Goal: Use online tool/utility: Utilize a website feature to perform a specific function

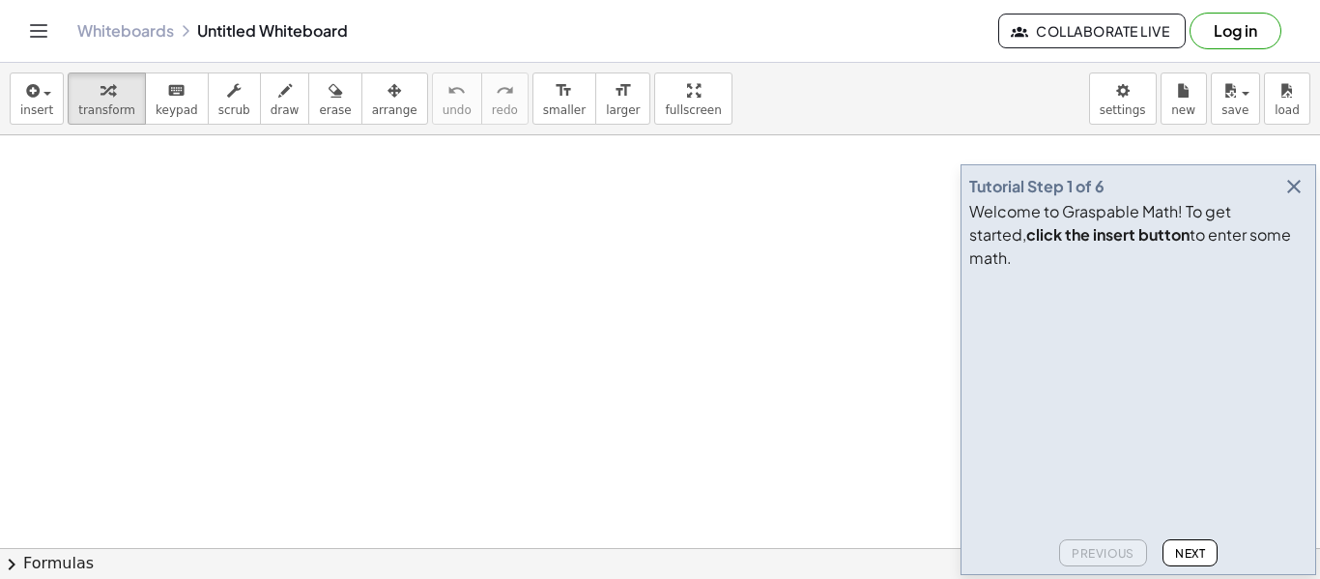
scroll to position [128, 0]
click at [1232, 32] on button "Log in" at bounding box center [1236, 31] width 92 height 37
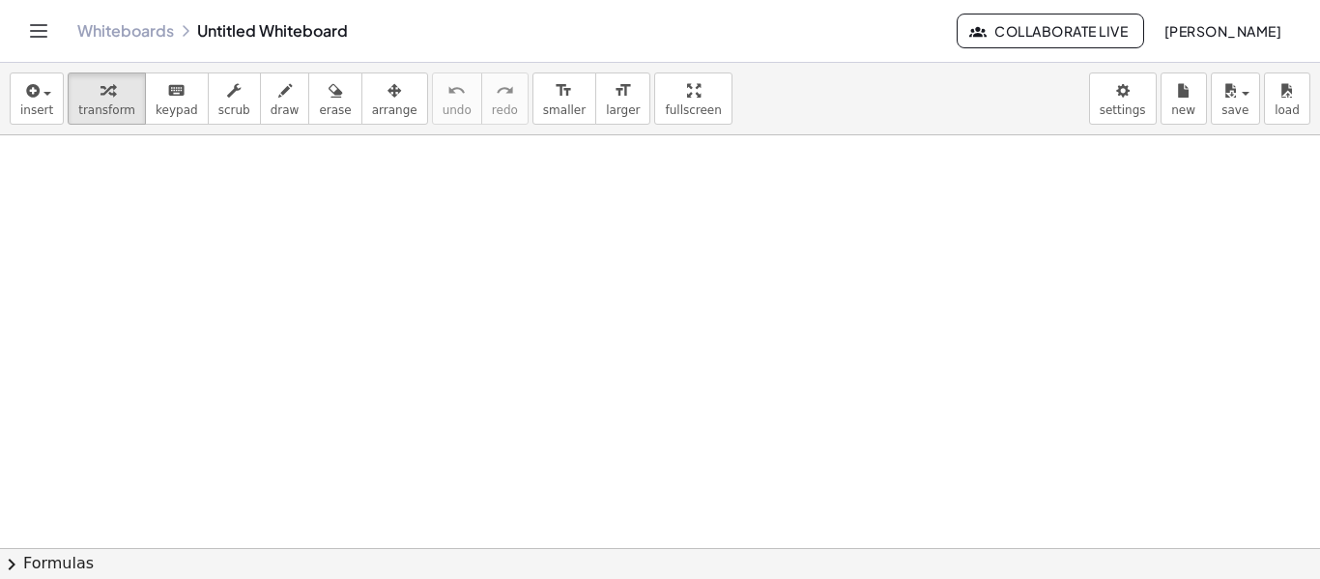
scroll to position [159, 0]
click at [152, 73] on button "keyboard keypad" at bounding box center [177, 98] width 64 height 52
click at [172, 188] on div at bounding box center [660, 451] width 1320 height 951
click at [532, 411] on div at bounding box center [660, 451] width 1320 height 951
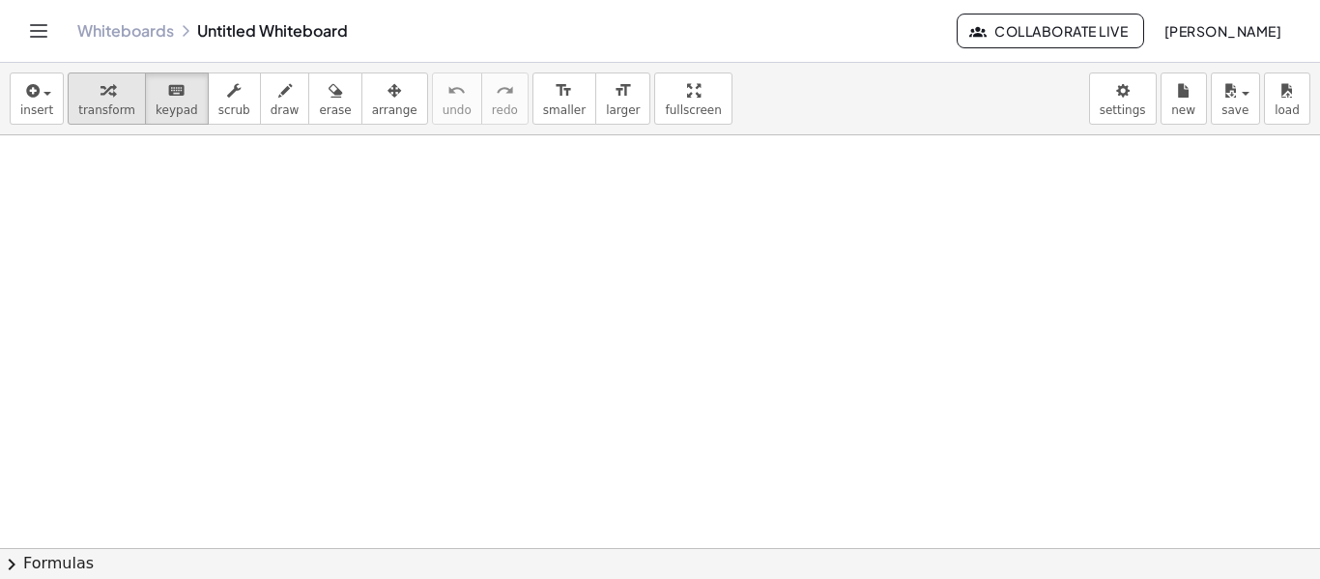
click at [105, 117] on button "transform" at bounding box center [107, 98] width 78 height 52
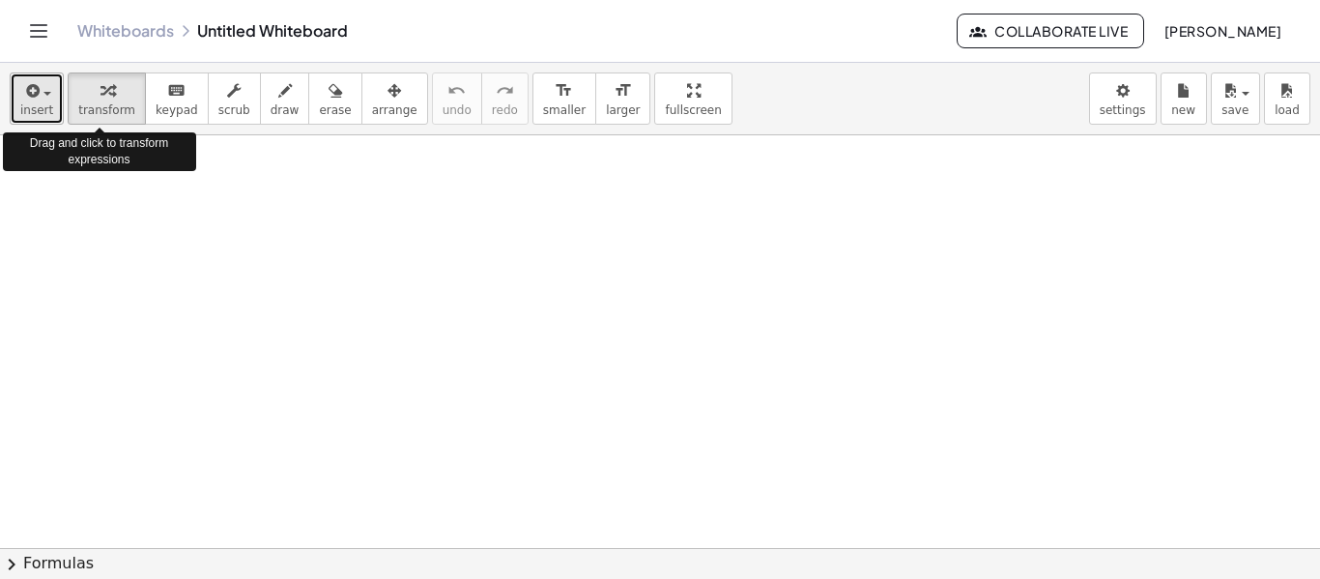
click at [55, 101] on button "insert" at bounding box center [37, 98] width 54 height 52
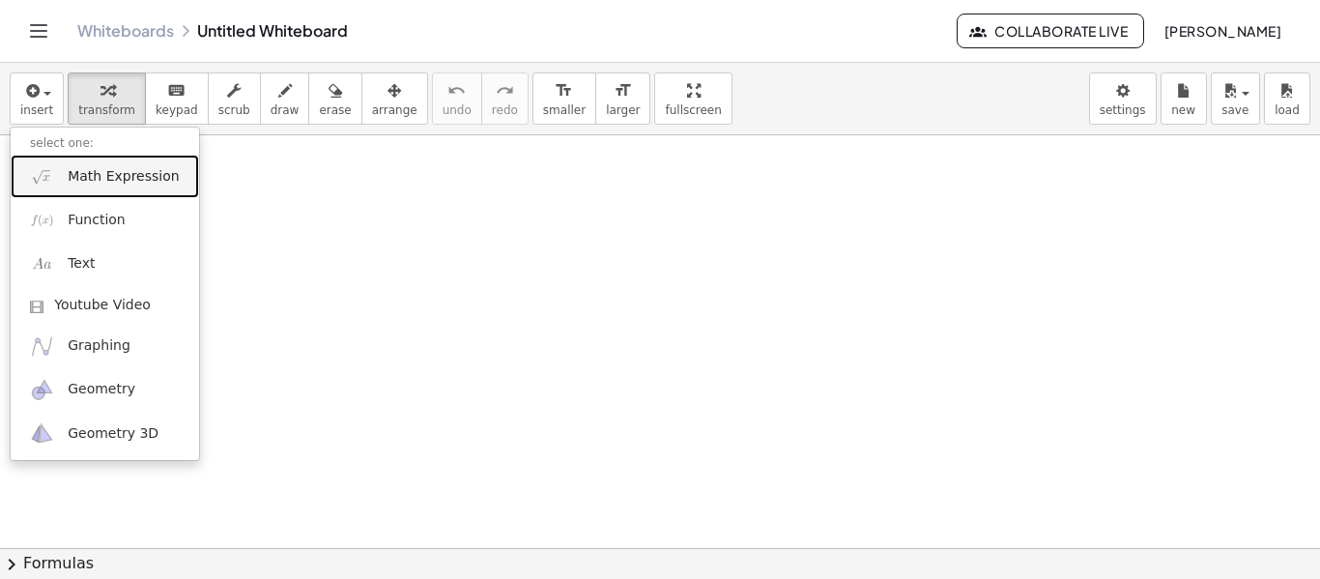
click at [143, 169] on span "Math Expression" at bounding box center [123, 176] width 111 height 19
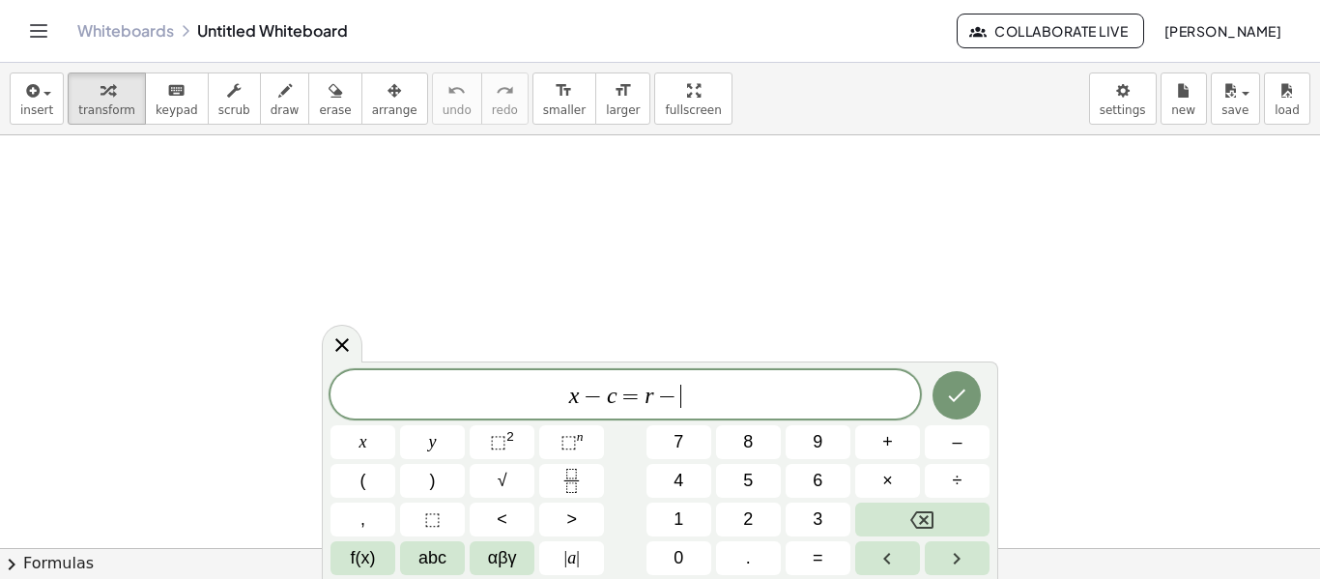
scroll to position [8, 0]
click at [961, 382] on button "Done" at bounding box center [957, 395] width 48 height 48
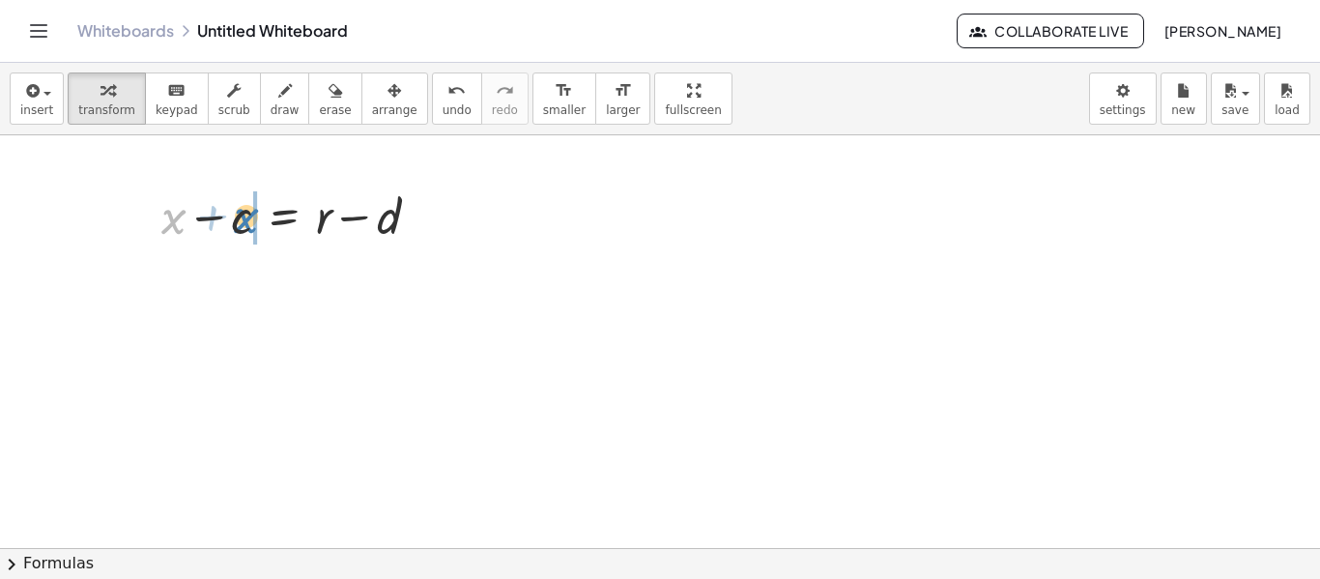
drag, startPoint x: 166, startPoint y: 217, endPoint x: 239, endPoint y: 216, distance: 72.5
click at [239, 216] on div at bounding box center [298, 215] width 293 height 66
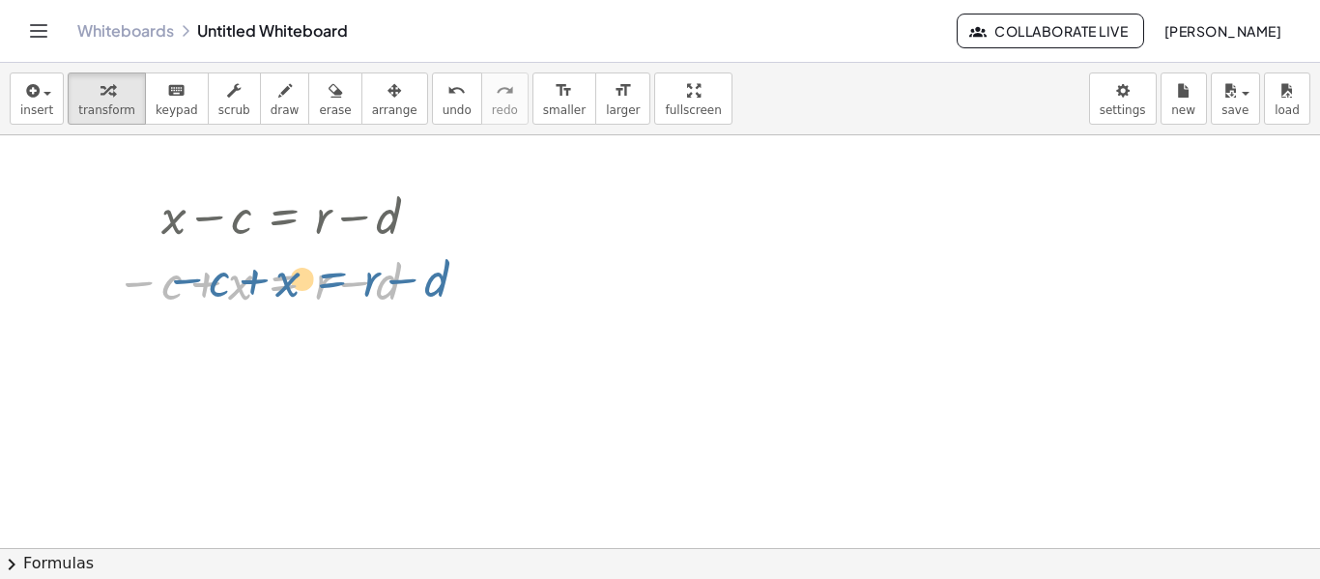
drag, startPoint x: 311, startPoint y: 290, endPoint x: 357, endPoint y: 285, distance: 45.7
click at [357, 285] on div at bounding box center [274, 280] width 337 height 66
drag, startPoint x: 324, startPoint y: 281, endPoint x: 367, endPoint y: 295, distance: 45.5
click at [367, 295] on div at bounding box center [274, 280] width 337 height 66
click at [243, 279] on div at bounding box center [274, 280] width 337 height 66
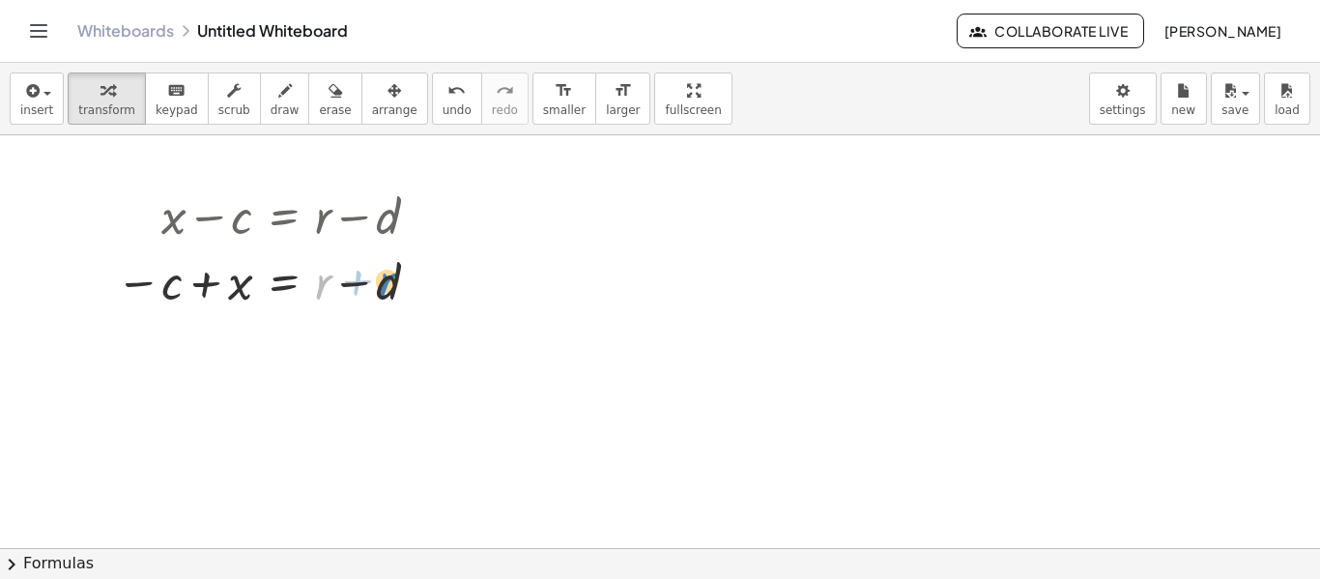
drag, startPoint x: 318, startPoint y: 293, endPoint x: 382, endPoint y: 291, distance: 63.8
click at [382, 291] on div at bounding box center [274, 280] width 337 height 66
drag, startPoint x: 382, startPoint y: 291, endPoint x: 141, endPoint y: 292, distance: 240.6
click at [141, 292] on div at bounding box center [274, 280] width 337 height 66
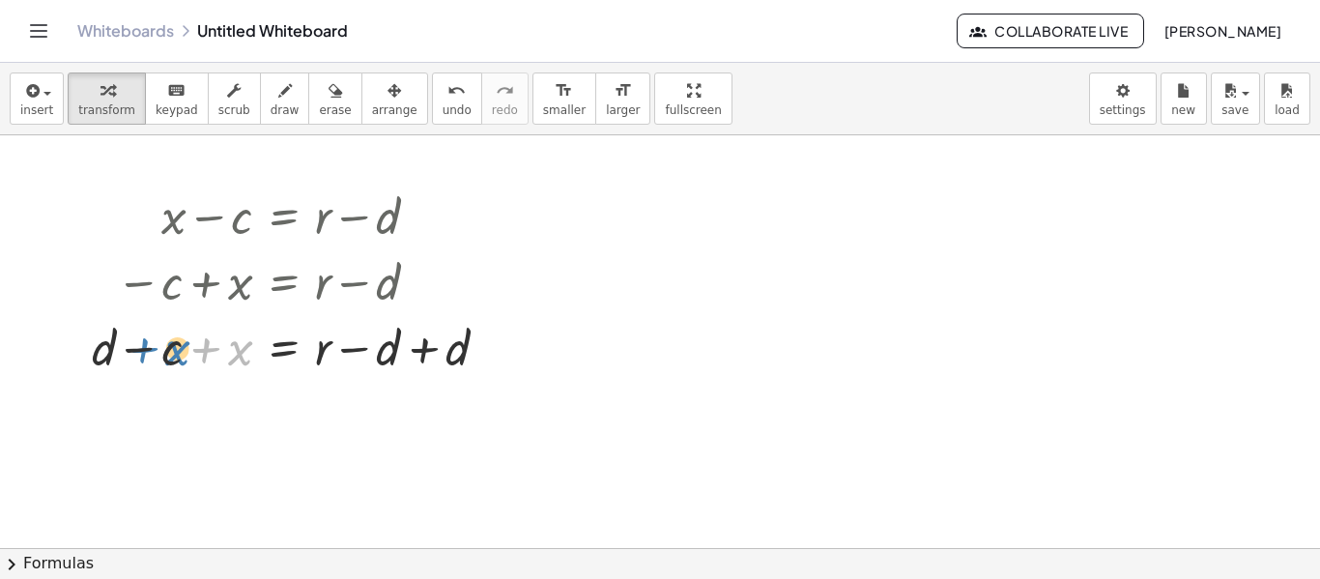
drag, startPoint x: 246, startPoint y: 365, endPoint x: 182, endPoint y: 365, distance: 64.7
click at [182, 365] on div at bounding box center [297, 346] width 431 height 66
drag, startPoint x: 390, startPoint y: 348, endPoint x: 437, endPoint y: 348, distance: 46.4
click at [437, 348] on div at bounding box center [297, 346] width 431 height 66
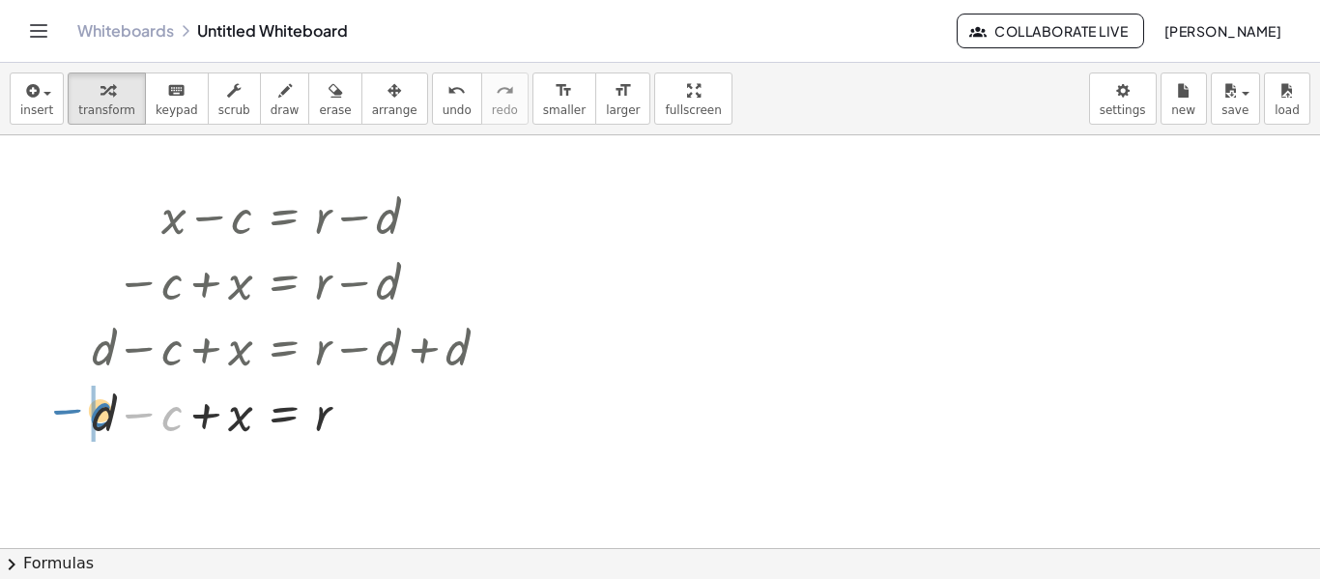
drag, startPoint x: 170, startPoint y: 424, endPoint x: 98, endPoint y: 419, distance: 72.6
click at [98, 419] on div at bounding box center [297, 412] width 431 height 66
click at [101, 419] on div at bounding box center [275, 412] width 476 height 64
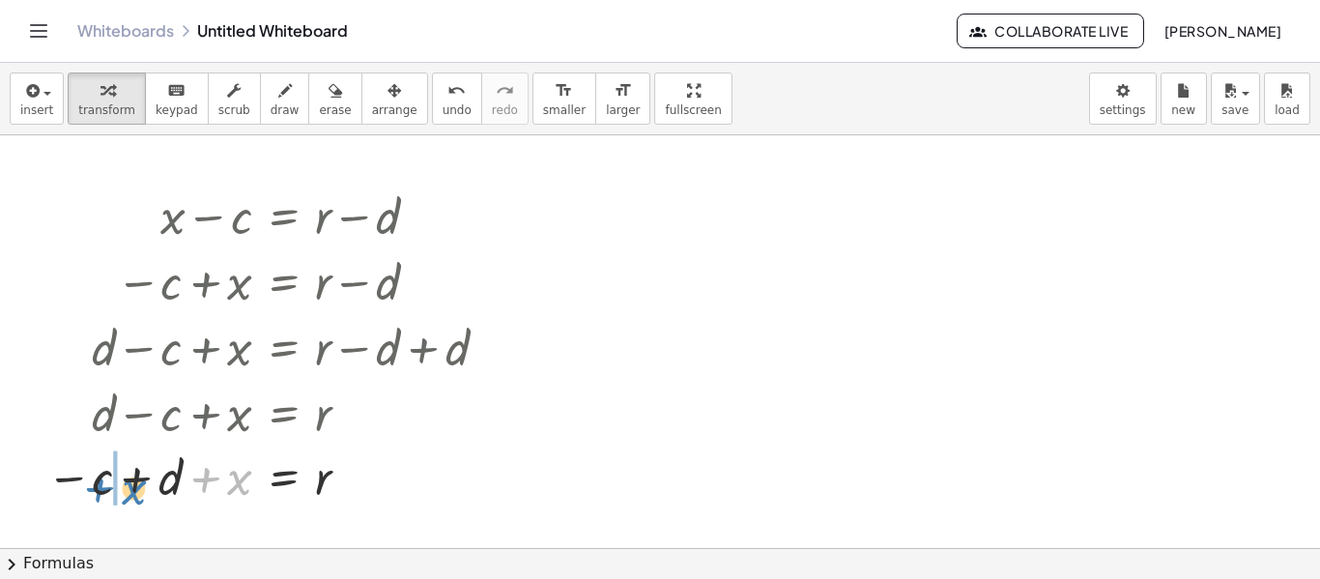
drag, startPoint x: 244, startPoint y: 486, endPoint x: 135, endPoint y: 497, distance: 108.8
click at [135, 497] on div at bounding box center [275, 477] width 476 height 64
click at [173, 485] on div at bounding box center [275, 477] width 476 height 64
drag, startPoint x: 311, startPoint y: 480, endPoint x: 232, endPoint y: 470, distance: 80.0
click at [232, 470] on div at bounding box center [275, 477] width 476 height 64
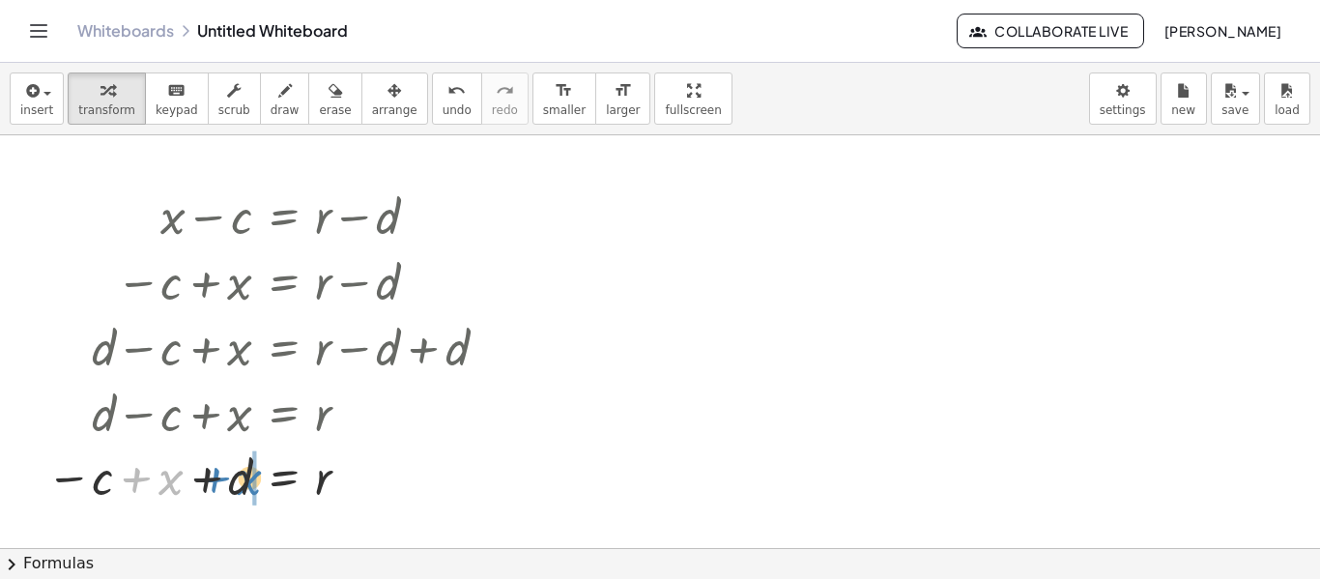
drag, startPoint x: 160, startPoint y: 484, endPoint x: 238, endPoint y: 482, distance: 77.3
click at [238, 482] on div at bounding box center [275, 477] width 476 height 64
drag, startPoint x: 83, startPoint y: 486, endPoint x: 224, endPoint y: 498, distance: 141.6
click at [224, 498] on div at bounding box center [275, 477] width 476 height 64
drag, startPoint x: 109, startPoint y: 481, endPoint x: 211, endPoint y: 483, distance: 101.5
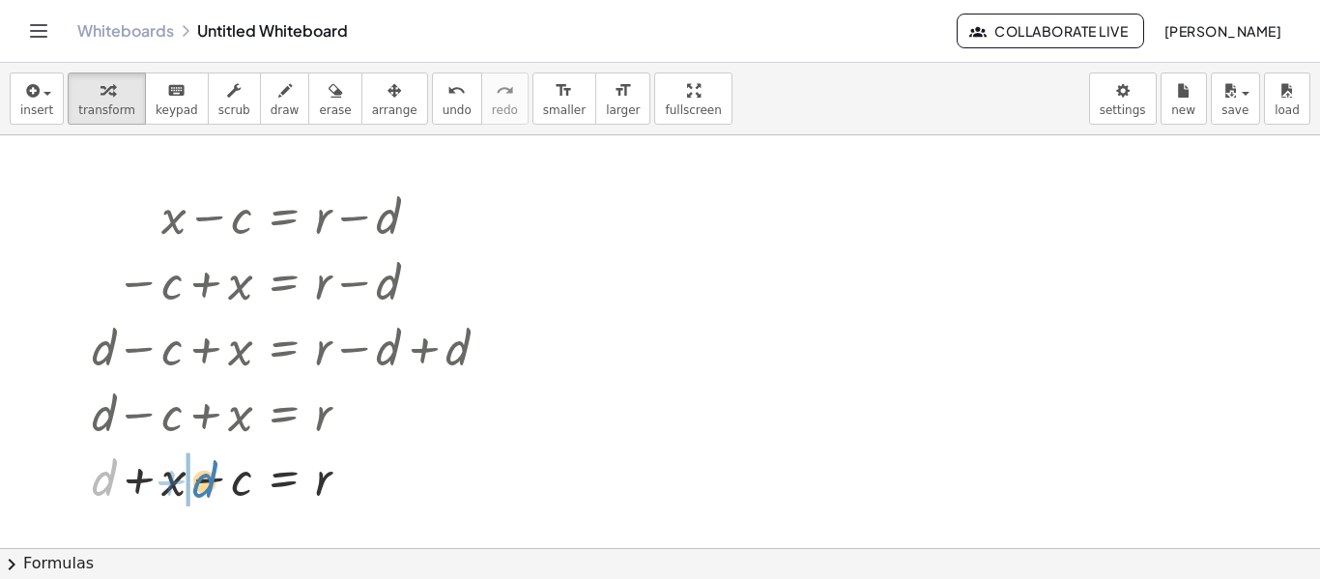
click at [211, 483] on div at bounding box center [297, 477] width 431 height 66
drag, startPoint x: 145, startPoint y: 481, endPoint x: 253, endPoint y: 483, distance: 108.2
click at [253, 483] on div at bounding box center [297, 477] width 431 height 66
drag, startPoint x: 324, startPoint y: 487, endPoint x: 165, endPoint y: 491, distance: 158.5
click at [165, 491] on div at bounding box center [297, 477] width 431 height 66
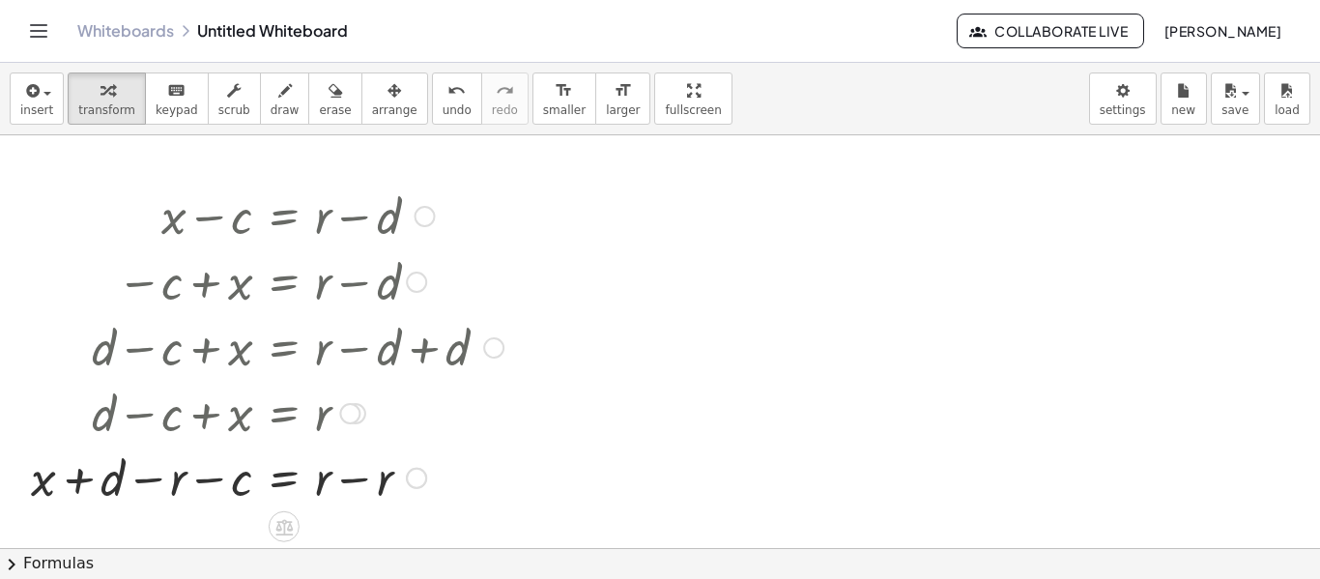
scroll to position [217, 0]
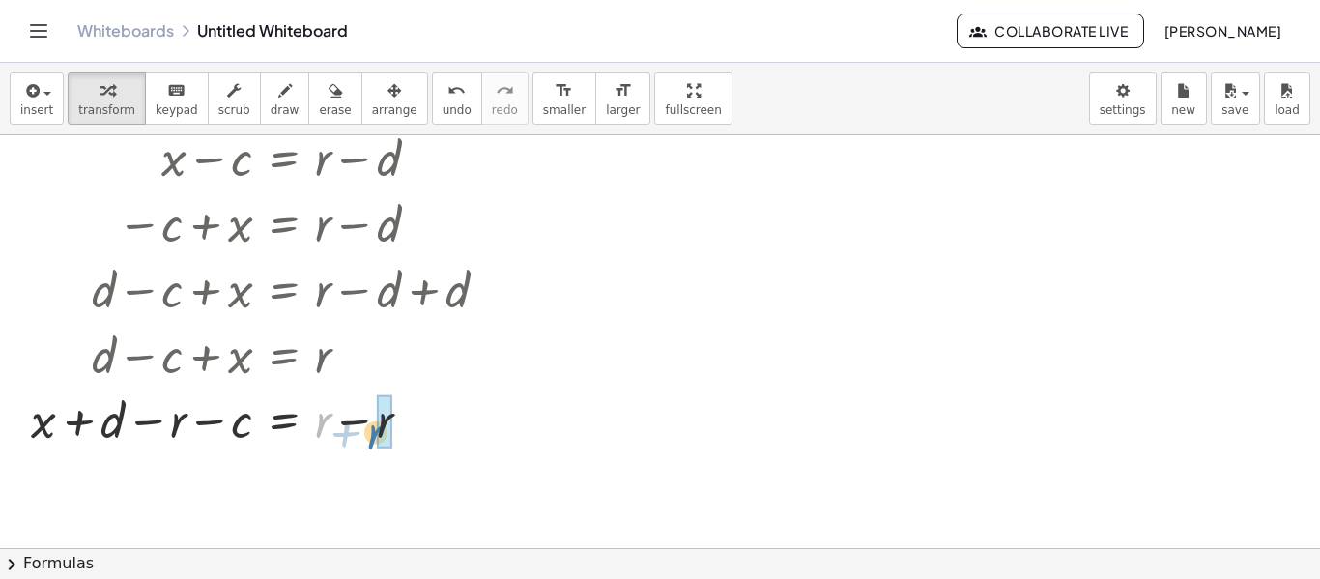
drag, startPoint x: 319, startPoint y: 435, endPoint x: 383, endPoint y: 446, distance: 64.8
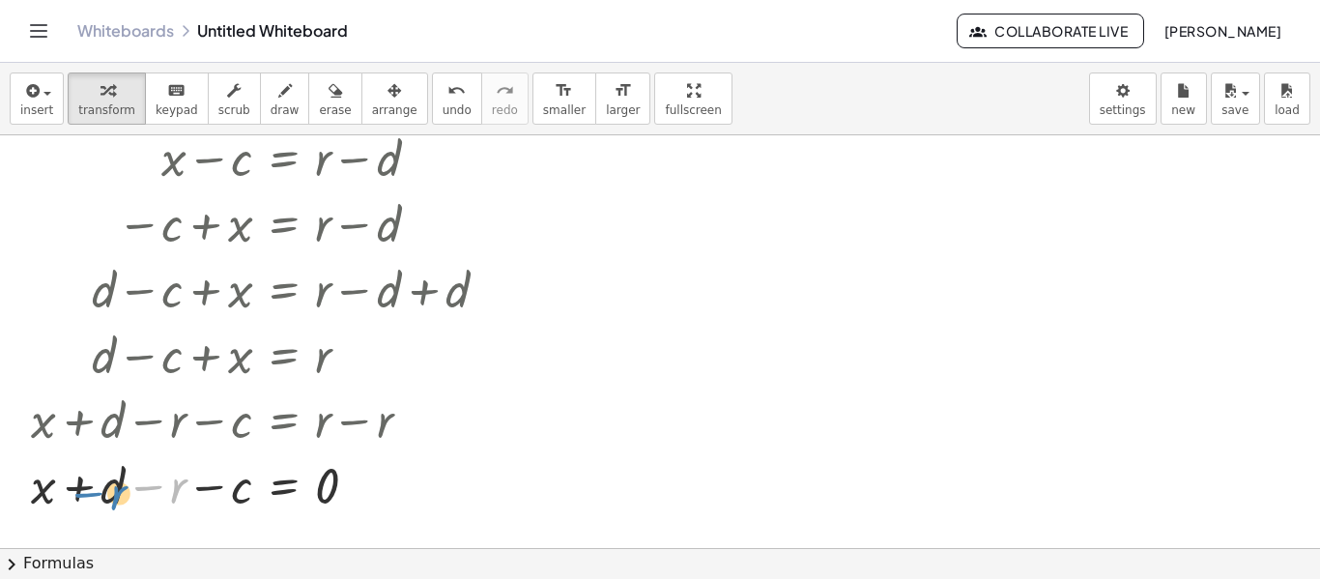
drag, startPoint x: 171, startPoint y: 492, endPoint x: 111, endPoint y: 499, distance: 60.3
click at [111, 499] on div at bounding box center [267, 484] width 492 height 66
drag, startPoint x: 111, startPoint y: 502, endPoint x: 128, endPoint y: 501, distance: 16.5
click at [128, 501] on div at bounding box center [267, 484] width 492 height 66
click at [155, 484] on div at bounding box center [267, 484] width 492 height 66
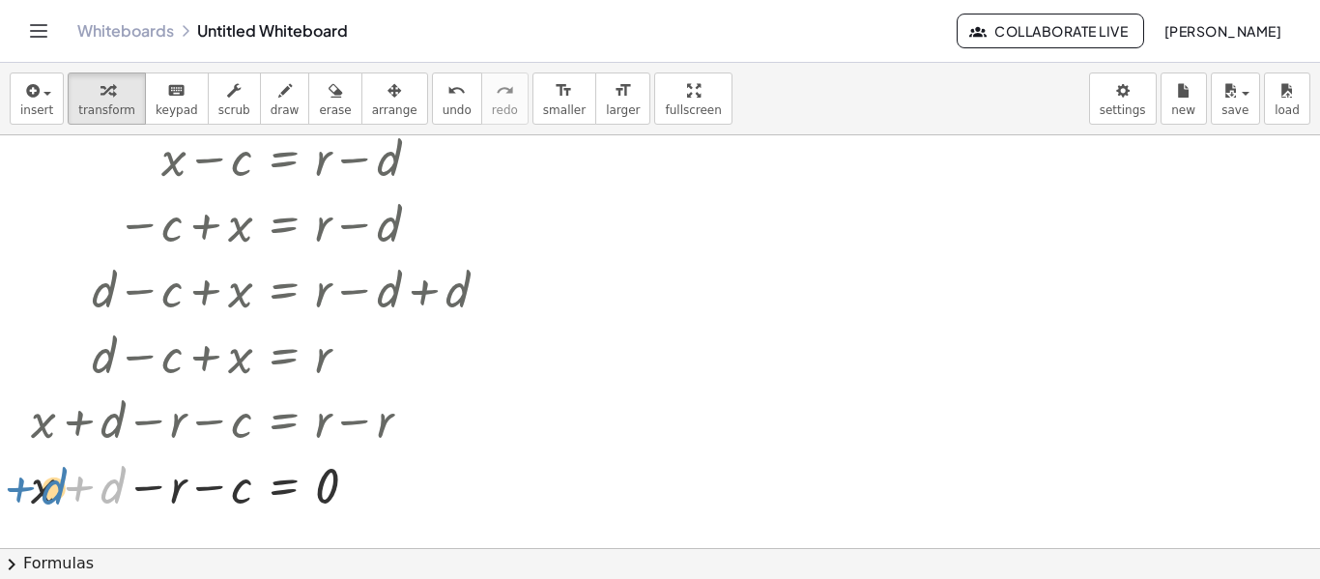
drag, startPoint x: 120, startPoint y: 492, endPoint x: 57, endPoint y: 494, distance: 62.8
click at [57, 494] on div at bounding box center [267, 484] width 492 height 66
drag, startPoint x: 246, startPoint y: 496, endPoint x: 260, endPoint y: 508, distance: 18.5
click at [260, 508] on div at bounding box center [267, 484] width 492 height 66
drag, startPoint x: 120, startPoint y: 488, endPoint x: 62, endPoint y: 490, distance: 58.0
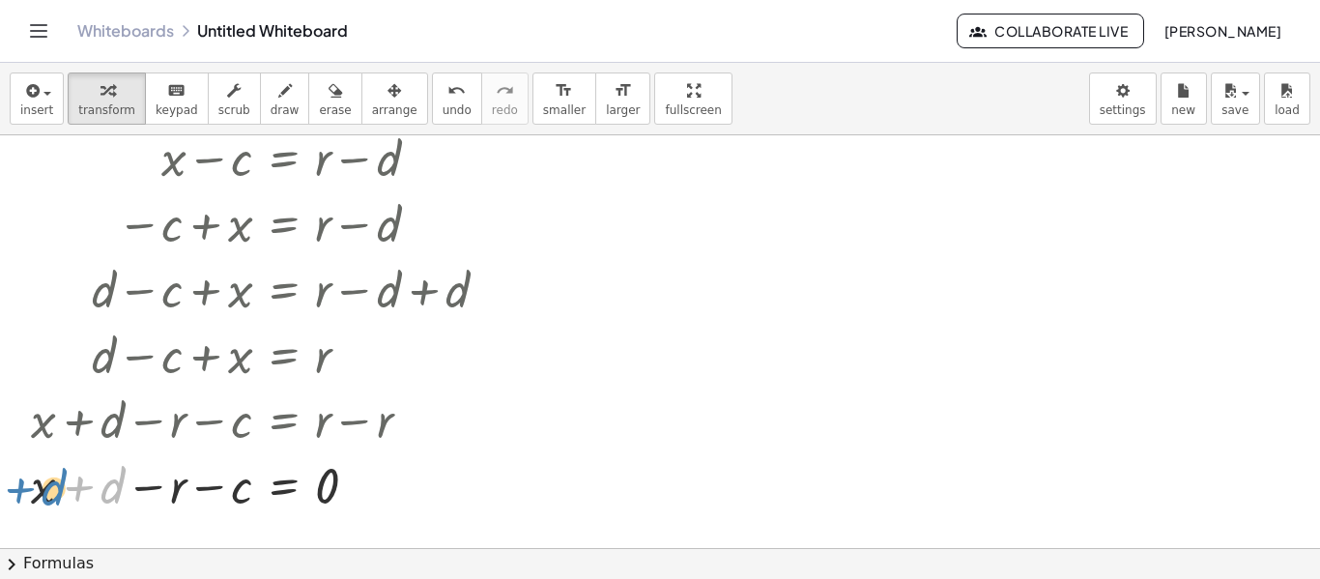
click at [62, 490] on div at bounding box center [267, 484] width 492 height 66
drag, startPoint x: 51, startPoint y: 491, endPoint x: 122, endPoint y: 496, distance: 70.7
click at [122, 496] on div at bounding box center [267, 484] width 492 height 66
drag, startPoint x: 116, startPoint y: 495, endPoint x: 65, endPoint y: 493, distance: 51.3
click at [65, 493] on div at bounding box center [267, 484] width 492 height 66
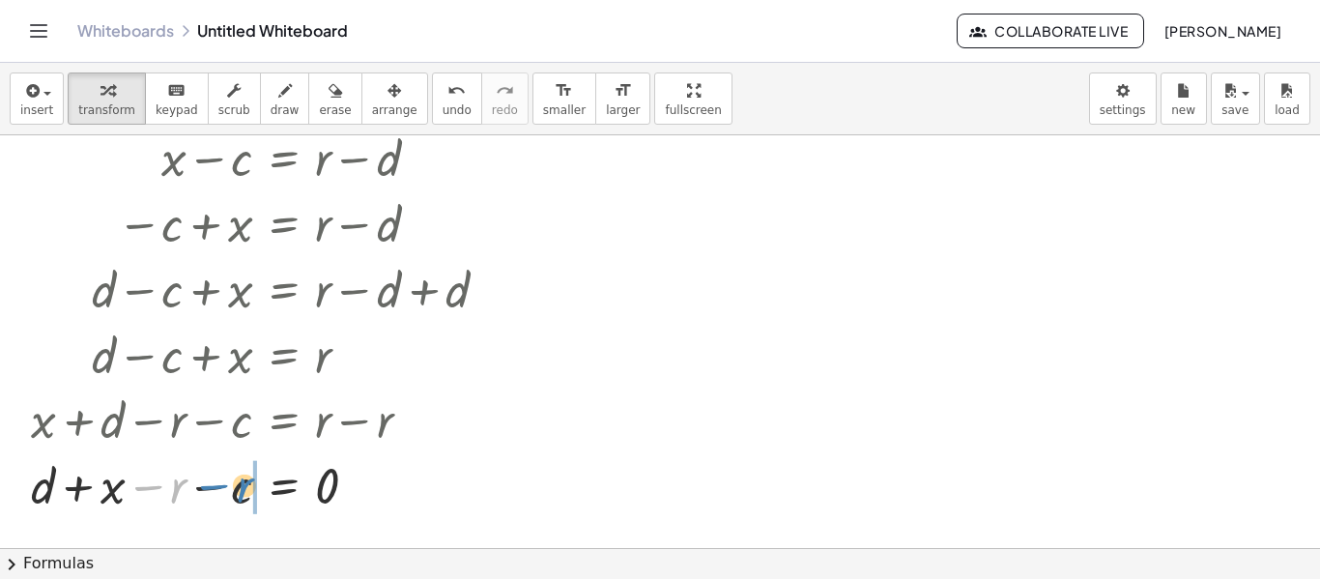
drag, startPoint x: 154, startPoint y: 491, endPoint x: 220, endPoint y: 490, distance: 66.7
click at [220, 490] on div at bounding box center [267, 484] width 492 height 66
drag, startPoint x: 44, startPoint y: 479, endPoint x: 197, endPoint y: 484, distance: 152.8
click at [197, 484] on div at bounding box center [267, 484] width 492 height 66
click at [432, 98] on button "undo undo" at bounding box center [457, 98] width 50 height 52
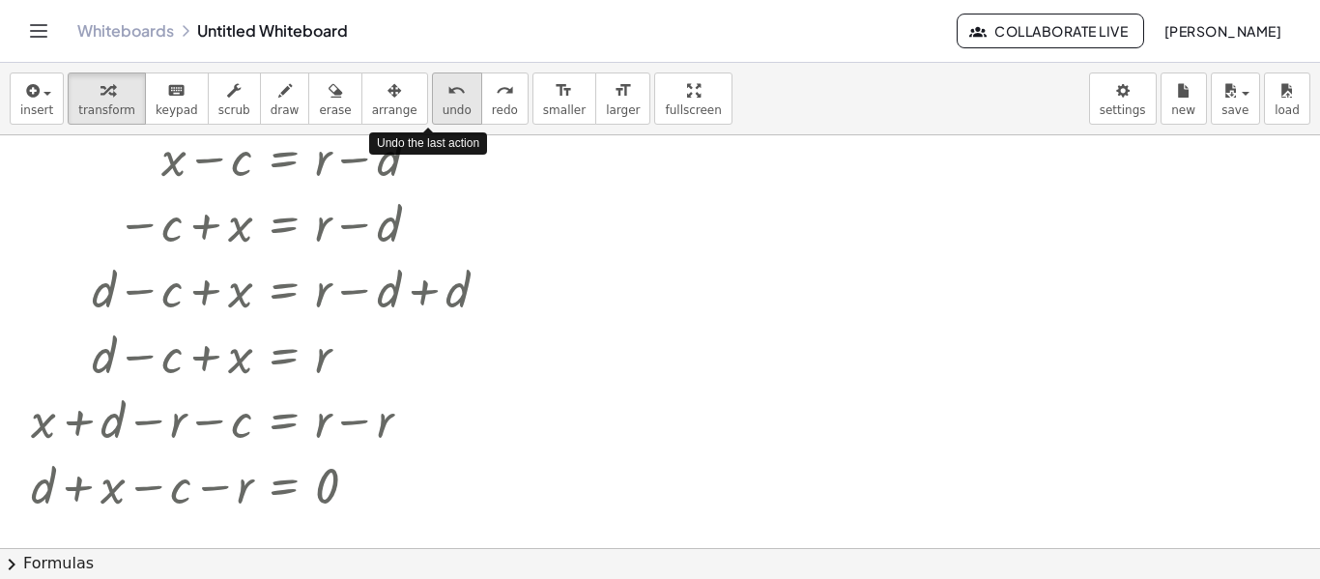
click at [432, 98] on button "undo undo" at bounding box center [457, 98] width 50 height 52
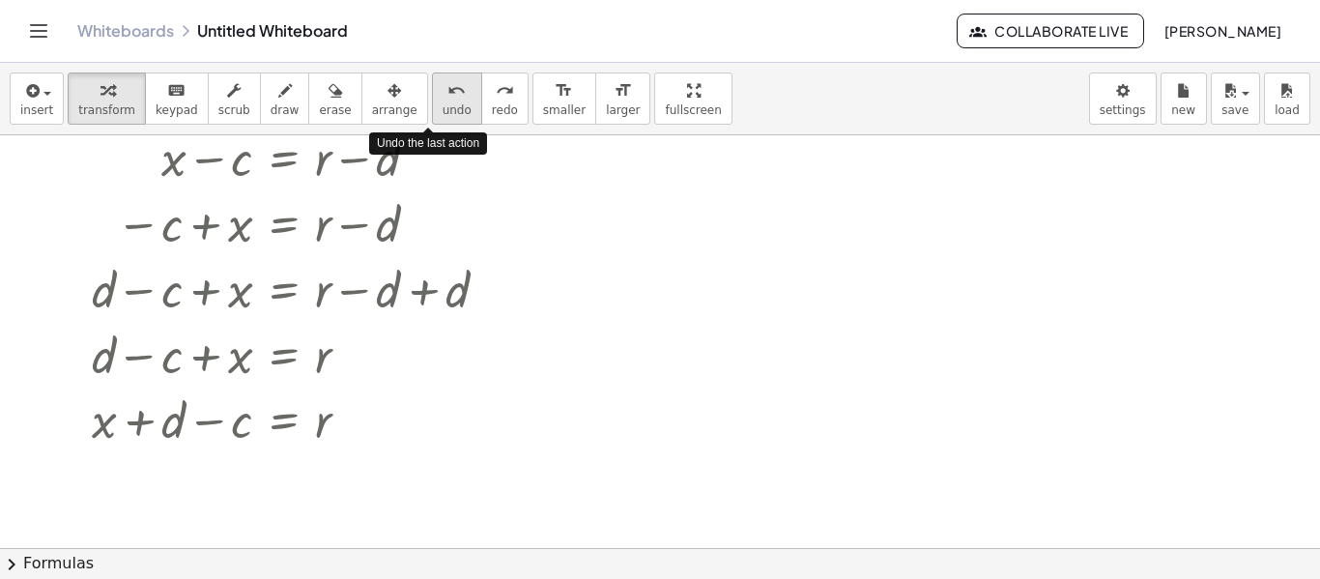
click at [432, 98] on button "undo undo" at bounding box center [457, 98] width 50 height 52
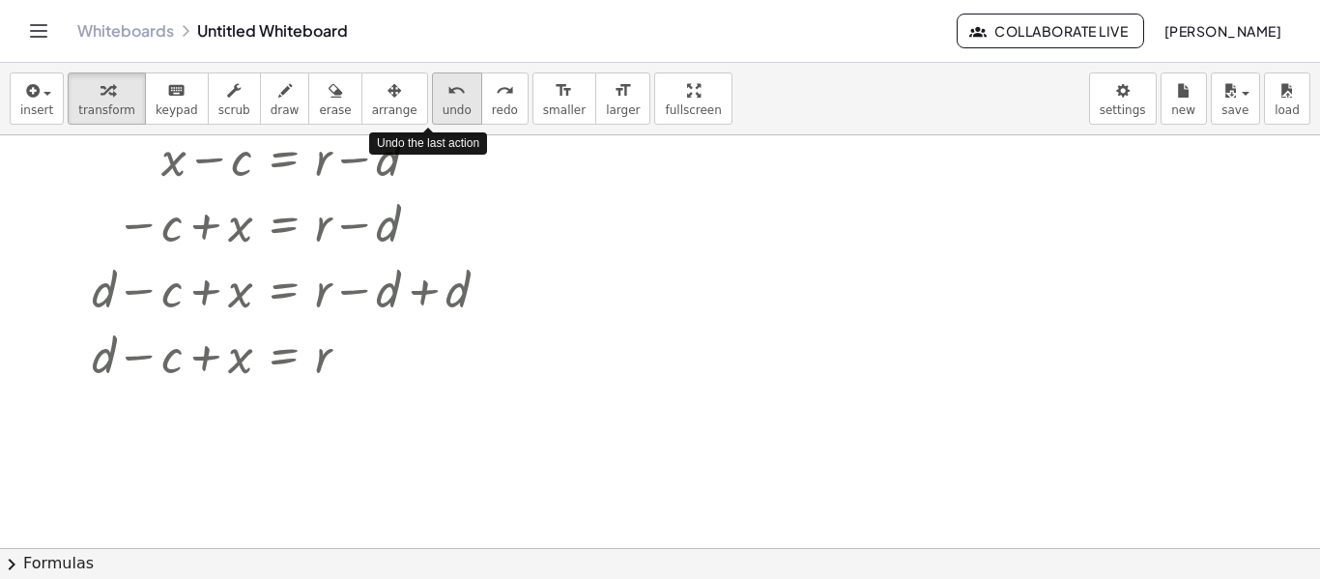
click at [432, 98] on button "undo undo" at bounding box center [457, 98] width 50 height 52
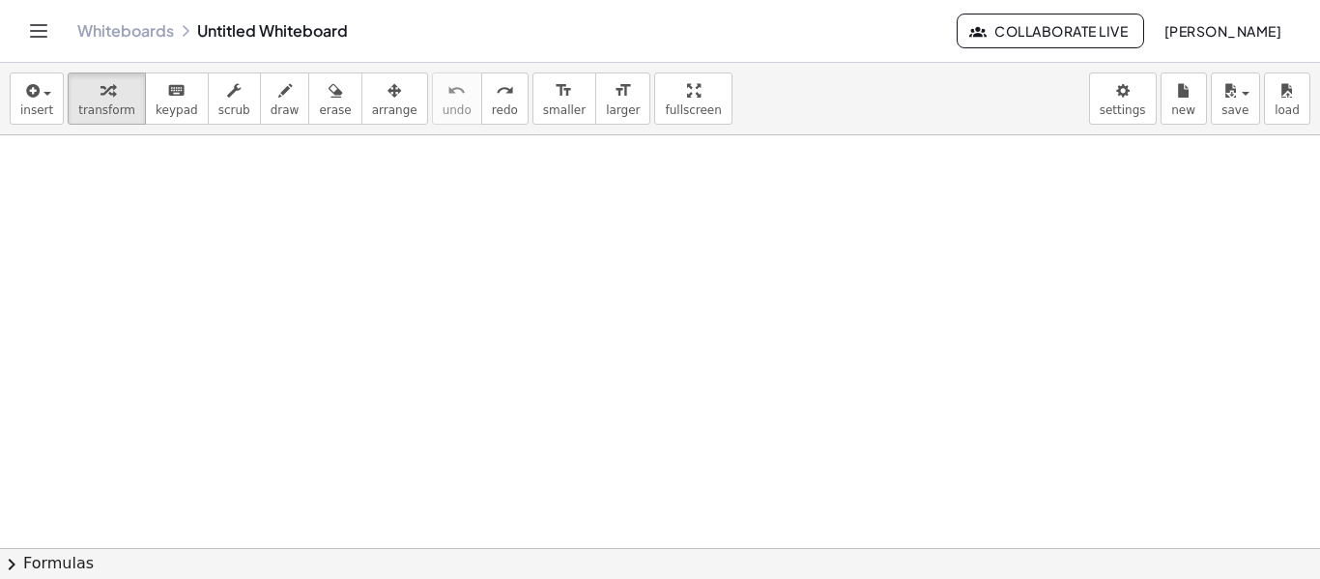
scroll to position [0, 0]
click at [505, 456] on div at bounding box center [660, 547] width 1320 height 825
drag, startPoint x: 611, startPoint y: 260, endPoint x: 575, endPoint y: 260, distance: 35.8
click at [575, 260] on div at bounding box center [677, 247] width 304 height 66
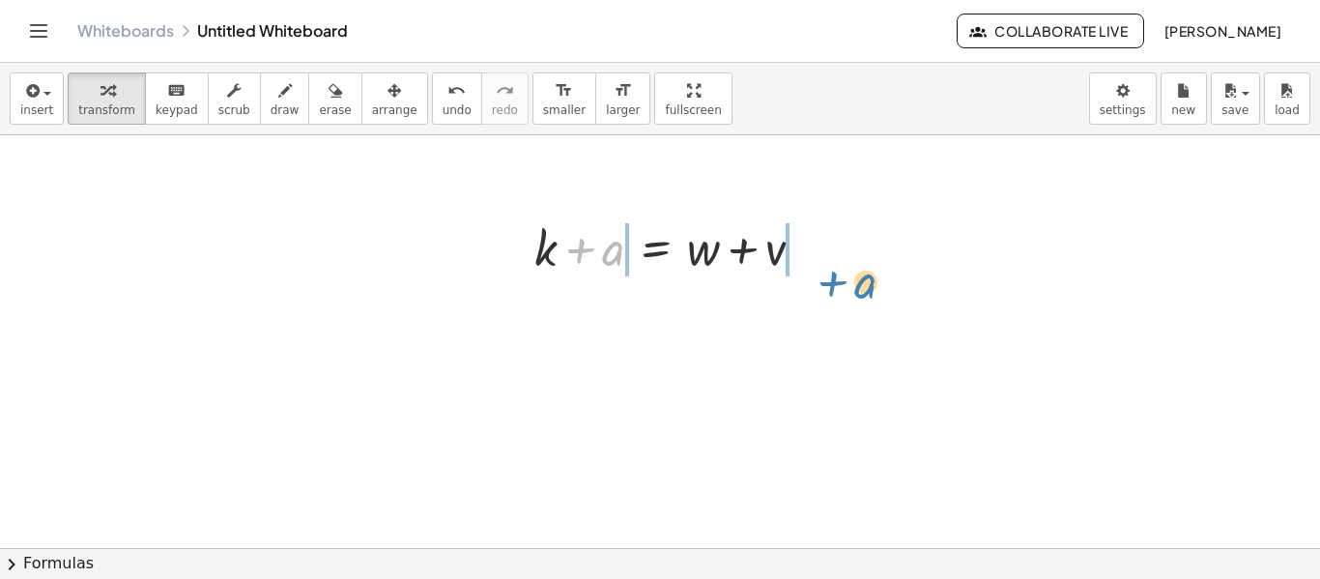
drag, startPoint x: 575, startPoint y: 259, endPoint x: 818, endPoint y: 293, distance: 244.9
click at [818, 293] on div "+ a + k + a = + w + v" at bounding box center [660, 300] width 1320 height 825
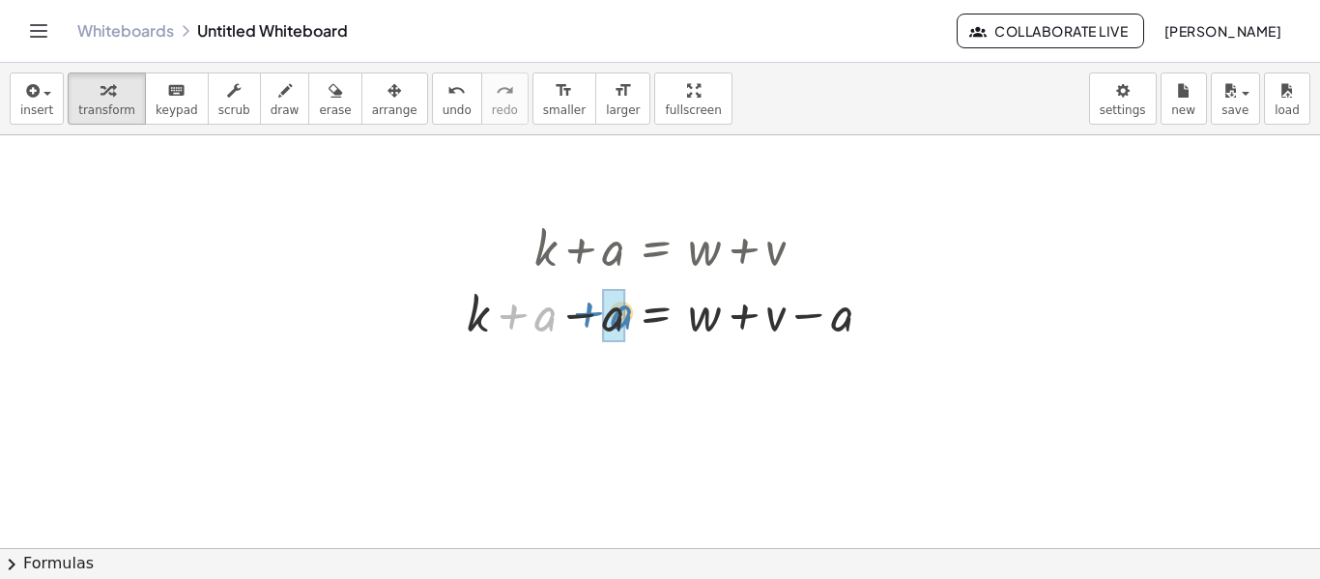
drag, startPoint x: 510, startPoint y: 305, endPoint x: 585, endPoint y: 304, distance: 74.4
click at [585, 304] on div at bounding box center [677, 312] width 440 height 66
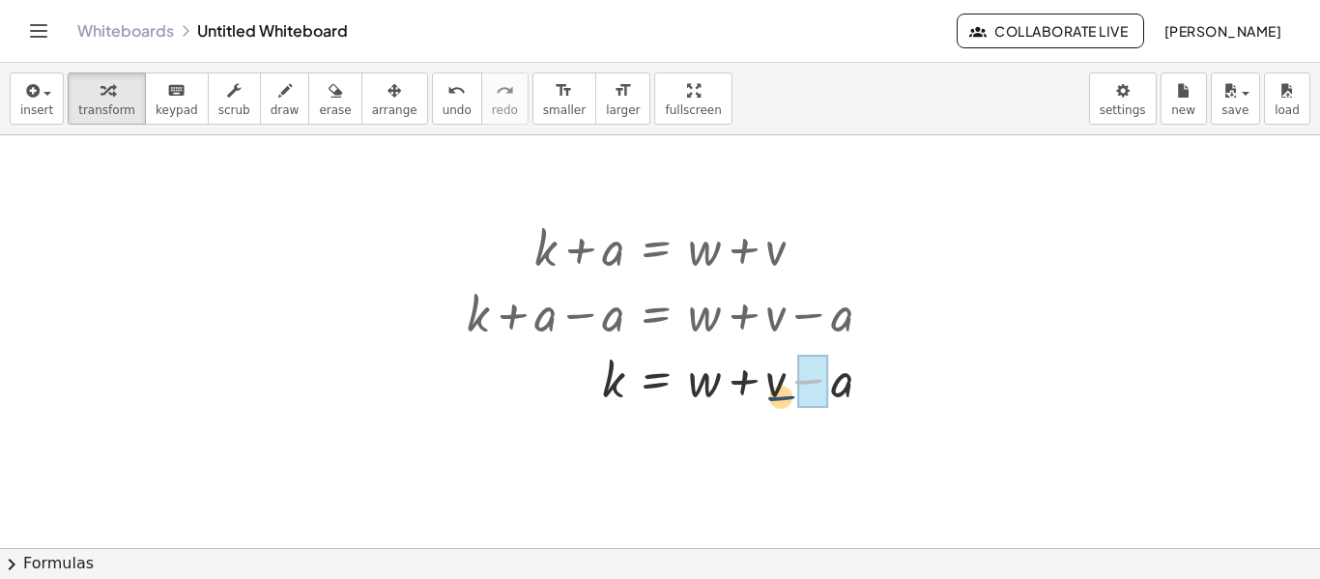
drag, startPoint x: 813, startPoint y: 384, endPoint x: 777, endPoint y: 403, distance: 40.6
click at [777, 403] on div at bounding box center [677, 378] width 440 height 66
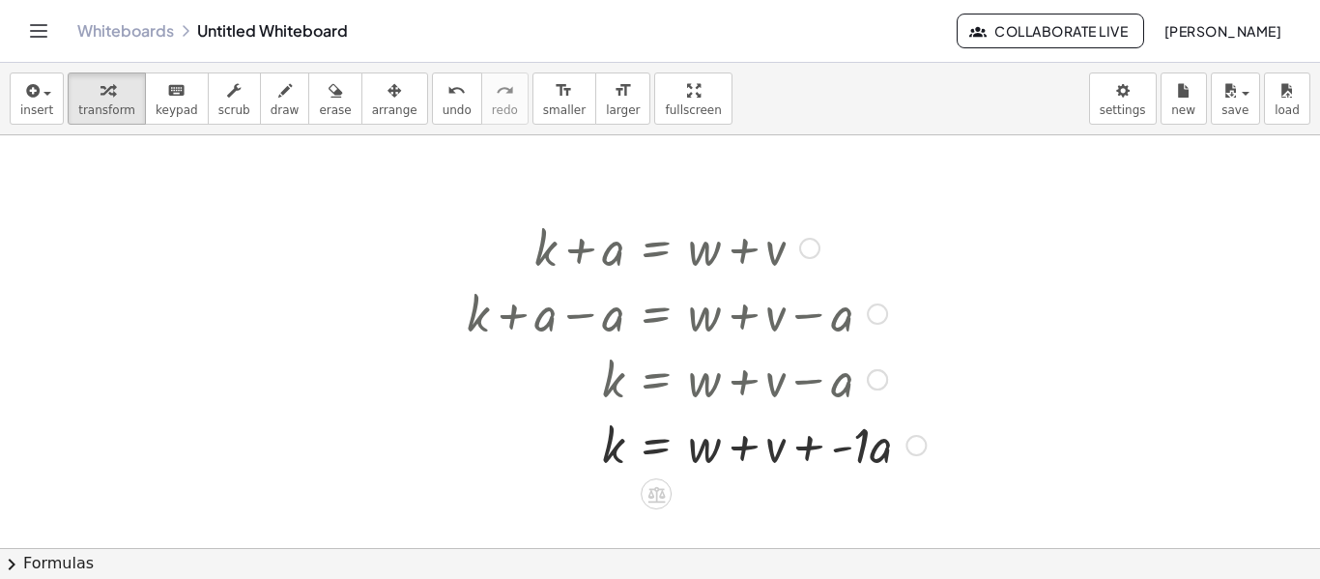
click at [848, 450] on div at bounding box center [696, 444] width 478 height 66
drag, startPoint x: 709, startPoint y: 450, endPoint x: 600, endPoint y: 492, distance: 116.8
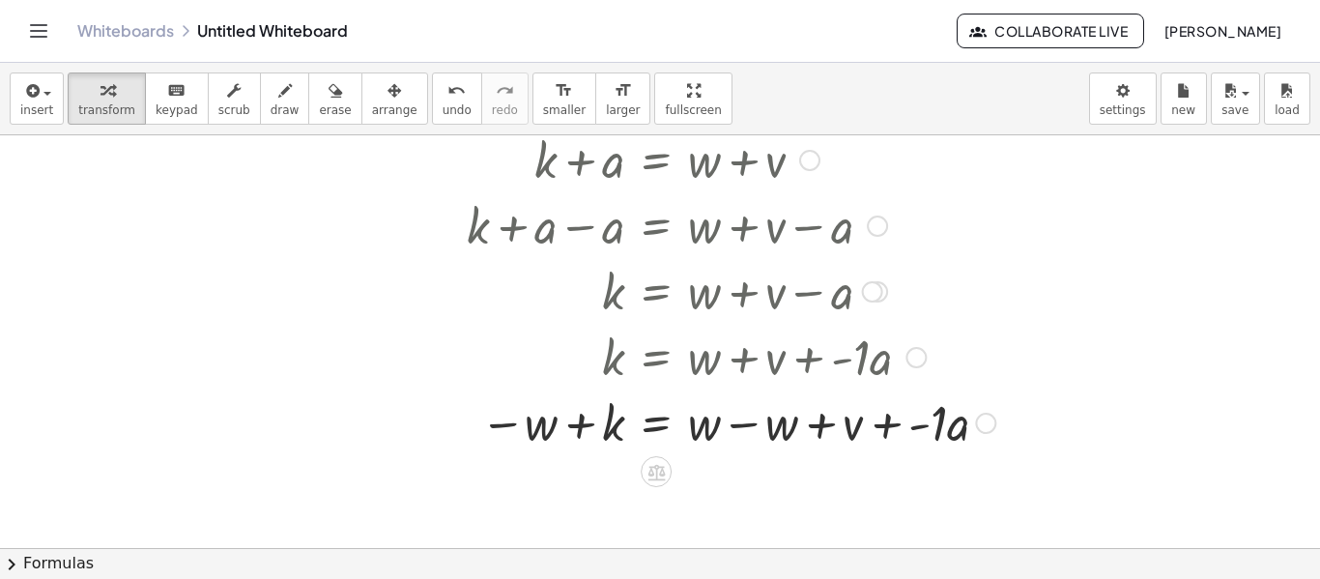
scroll to position [345, 0]
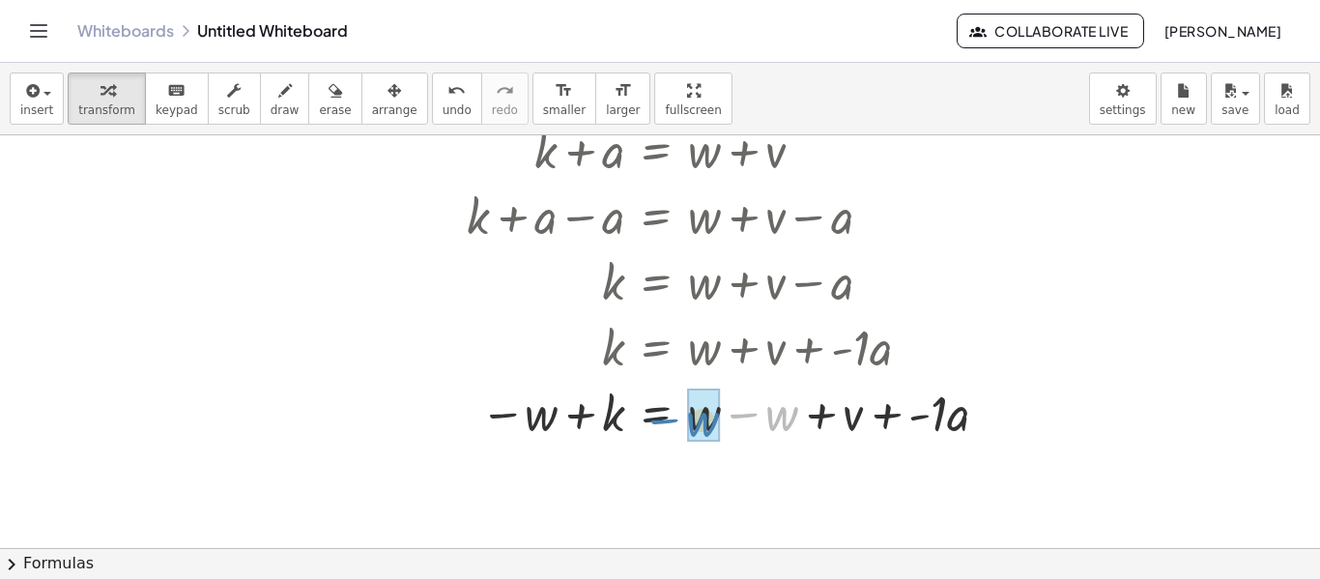
drag, startPoint x: 786, startPoint y: 421, endPoint x: 706, endPoint y: 426, distance: 79.4
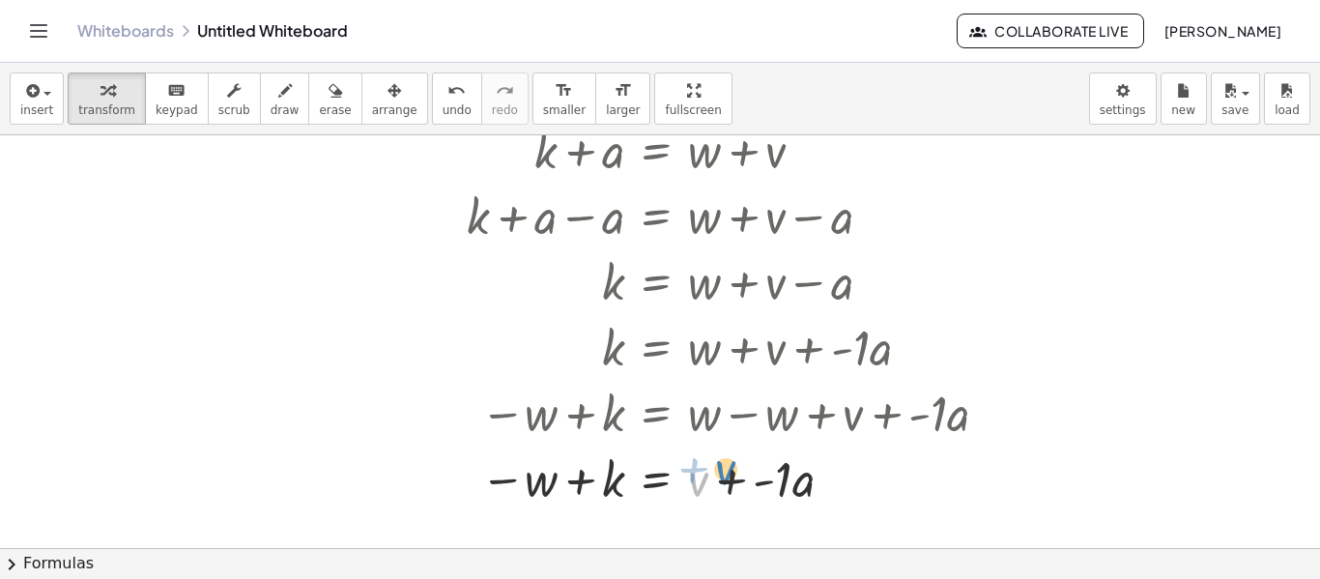
drag, startPoint x: 704, startPoint y: 476, endPoint x: 731, endPoint y: 465, distance: 28.6
click at [731, 465] on div at bounding box center [731, 478] width 548 height 66
drag, startPoint x: 603, startPoint y: 487, endPoint x: 716, endPoint y: 487, distance: 113.1
click at [716, 487] on div at bounding box center [731, 478] width 548 height 66
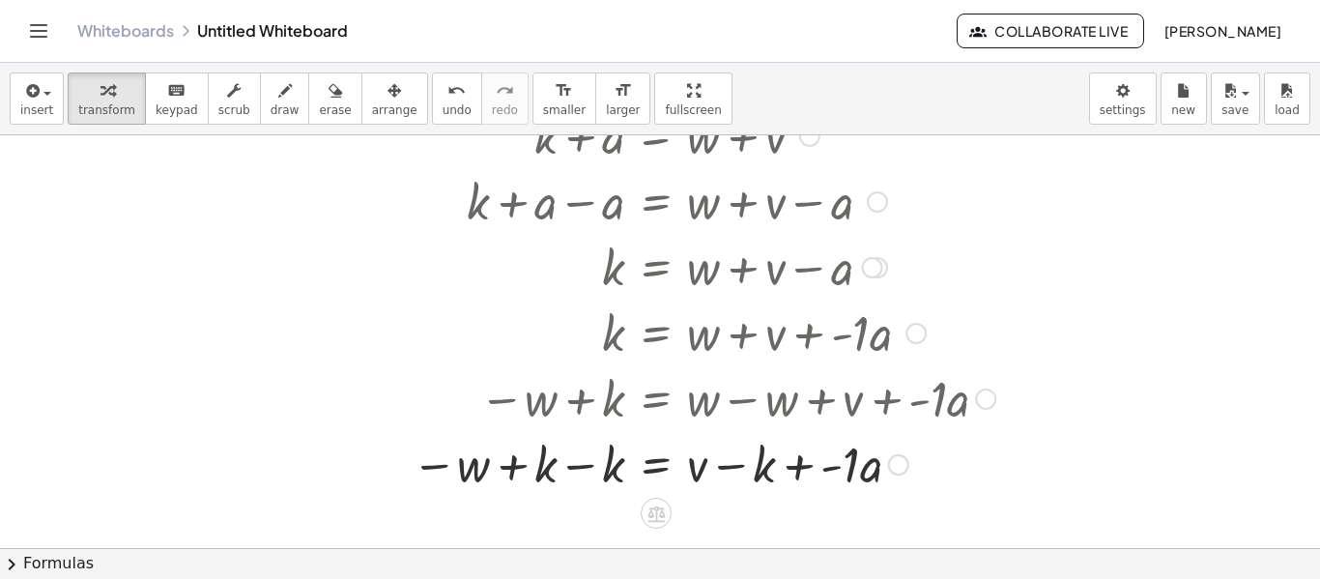
scroll to position [366, 0]
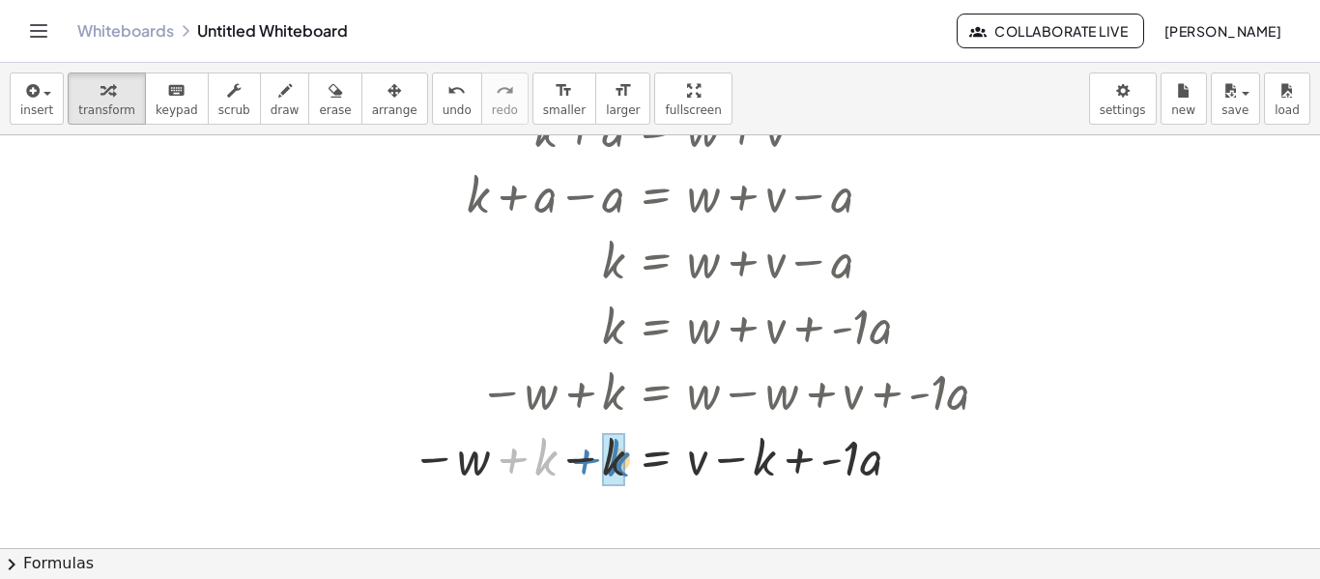
drag, startPoint x: 543, startPoint y: 459, endPoint x: 616, endPoint y: 460, distance: 72.5
drag, startPoint x: 705, startPoint y: 457, endPoint x: 737, endPoint y: 453, distance: 32.1
click at [737, 453] on div at bounding box center [731, 456] width 548 height 66
drag, startPoint x: 759, startPoint y: 461, endPoint x: 741, endPoint y: 469, distance: 19.0
click at [741, 469] on div at bounding box center [731, 456] width 548 height 66
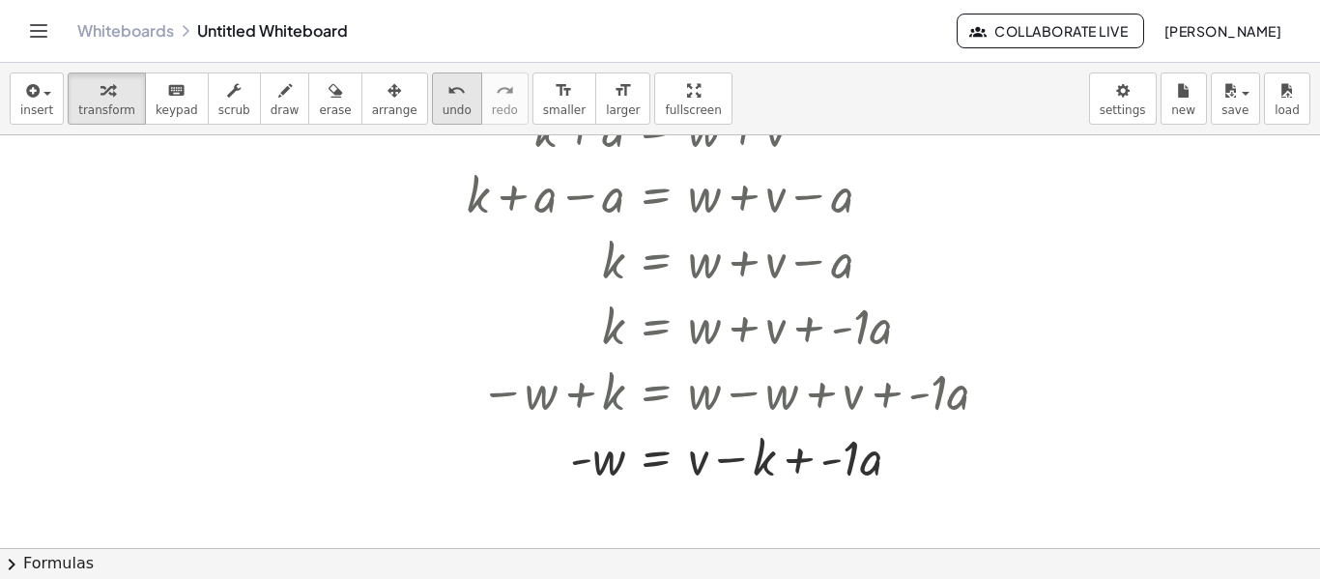
click at [447, 95] on icon "undo" at bounding box center [456, 90] width 18 height 23
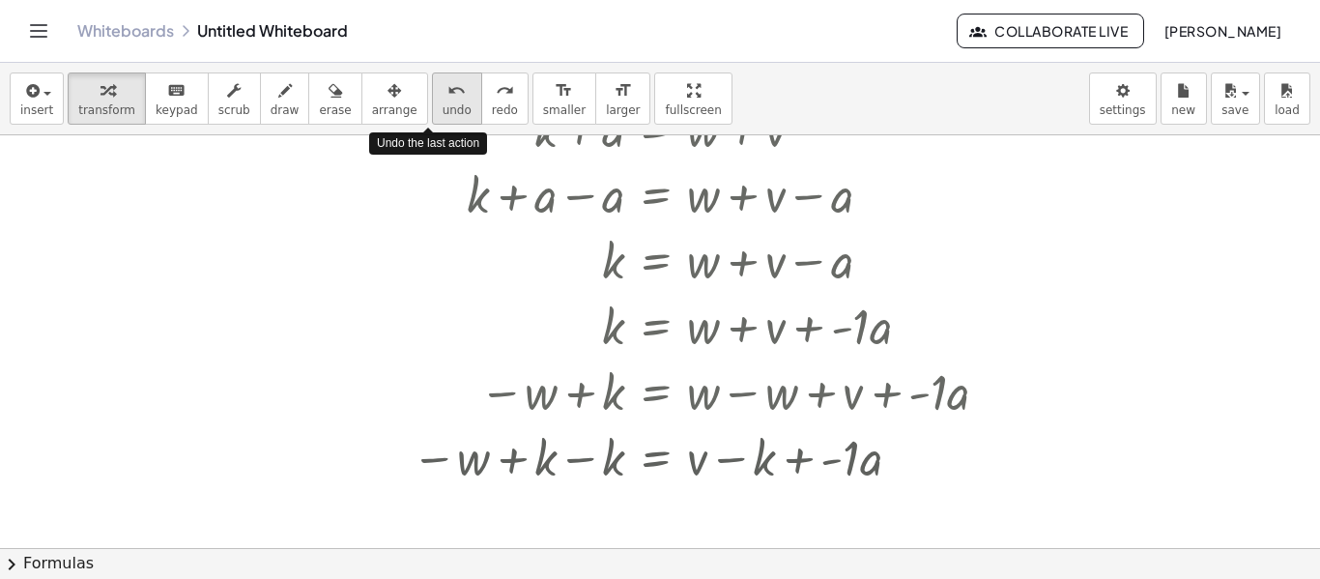
click at [447, 95] on icon "undo" at bounding box center [456, 90] width 18 height 23
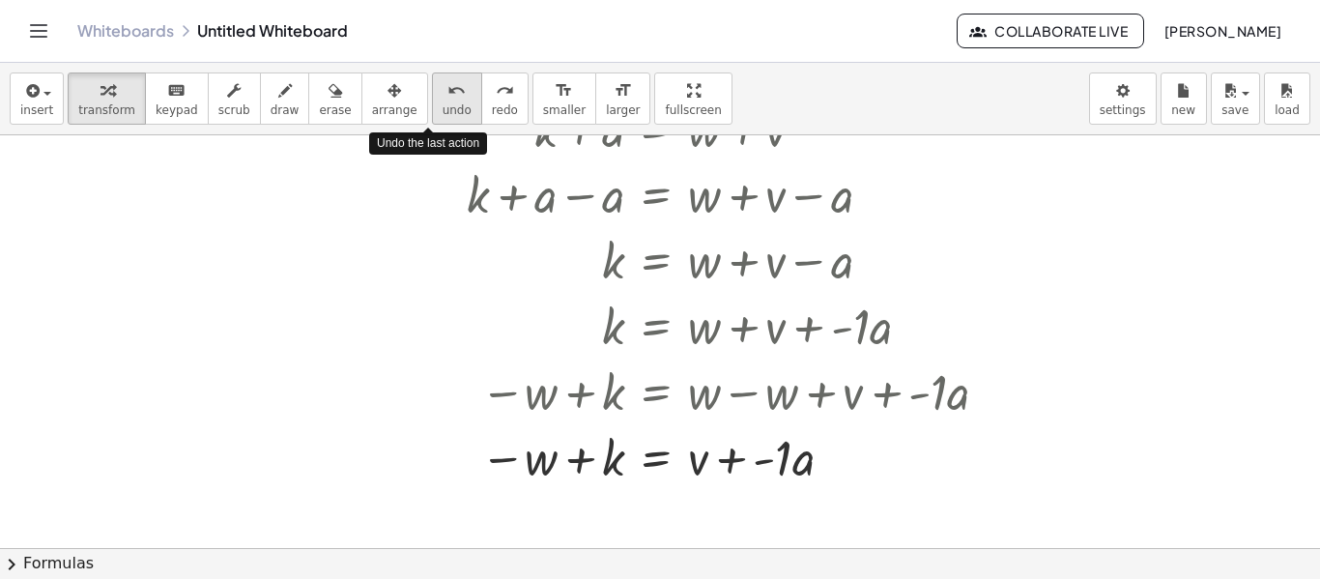
click at [447, 95] on icon "undo" at bounding box center [456, 90] width 18 height 23
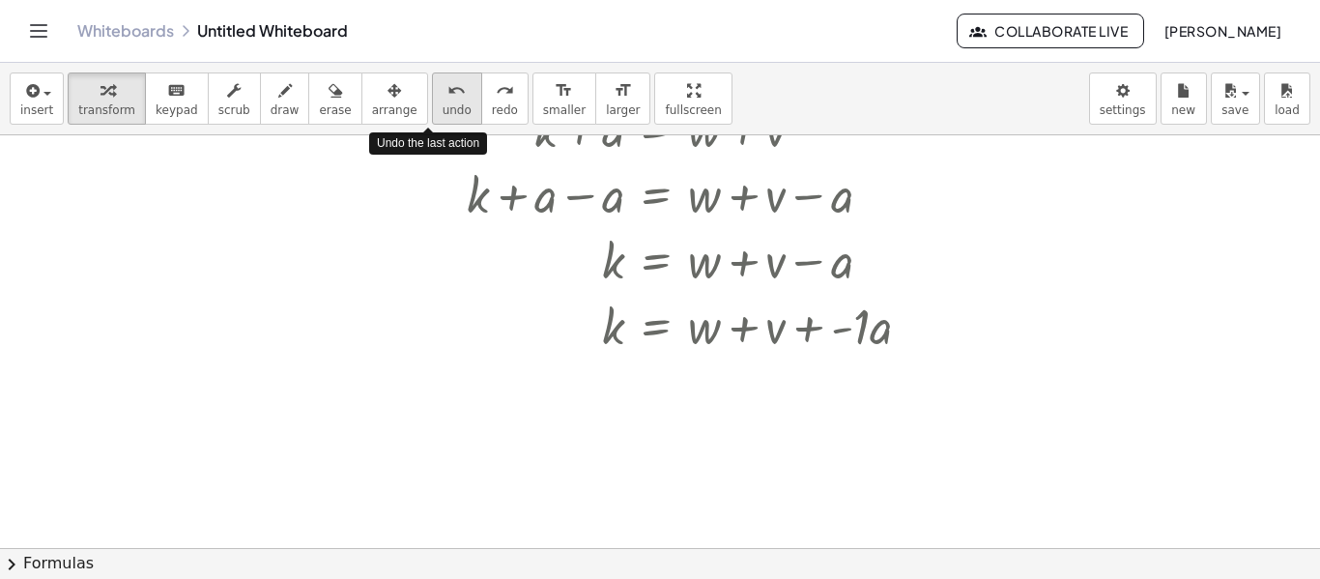
click at [447, 95] on icon "undo" at bounding box center [456, 90] width 18 height 23
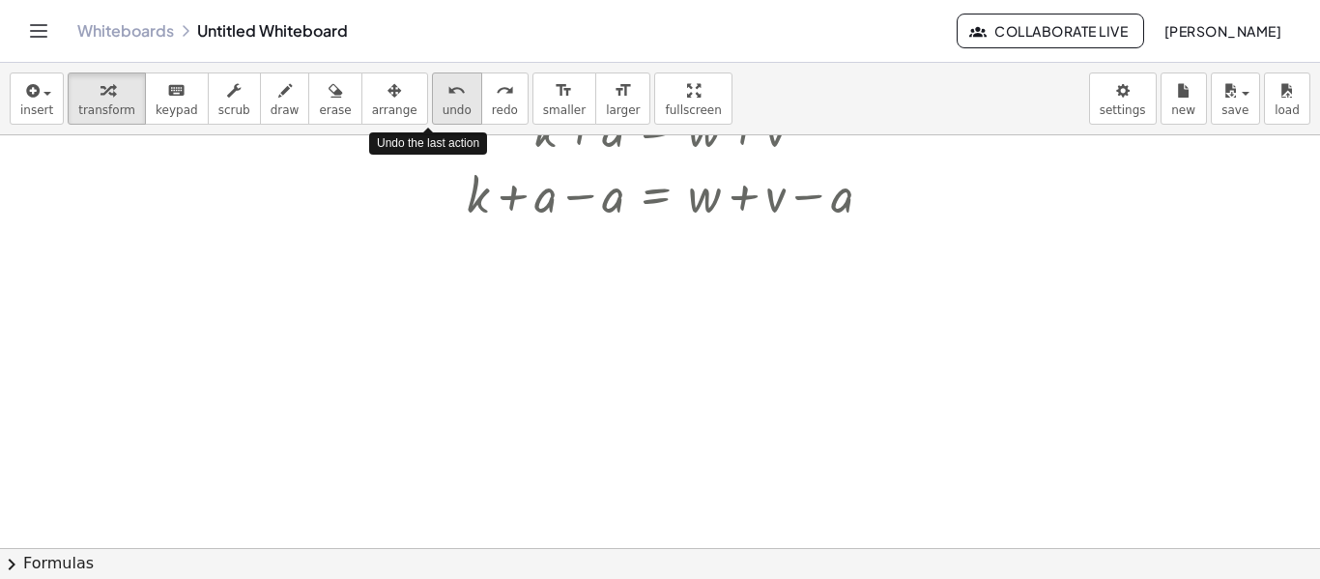
click at [447, 95] on icon "undo" at bounding box center [456, 90] width 18 height 23
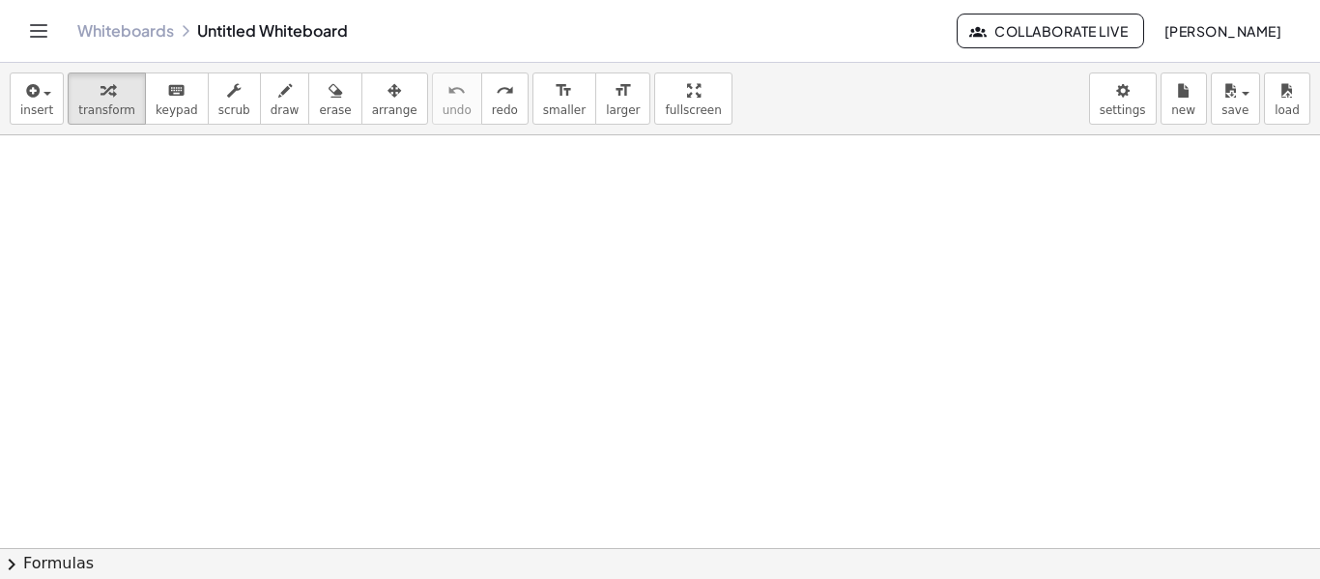
click at [460, 289] on div at bounding box center [660, 181] width 1320 height 825
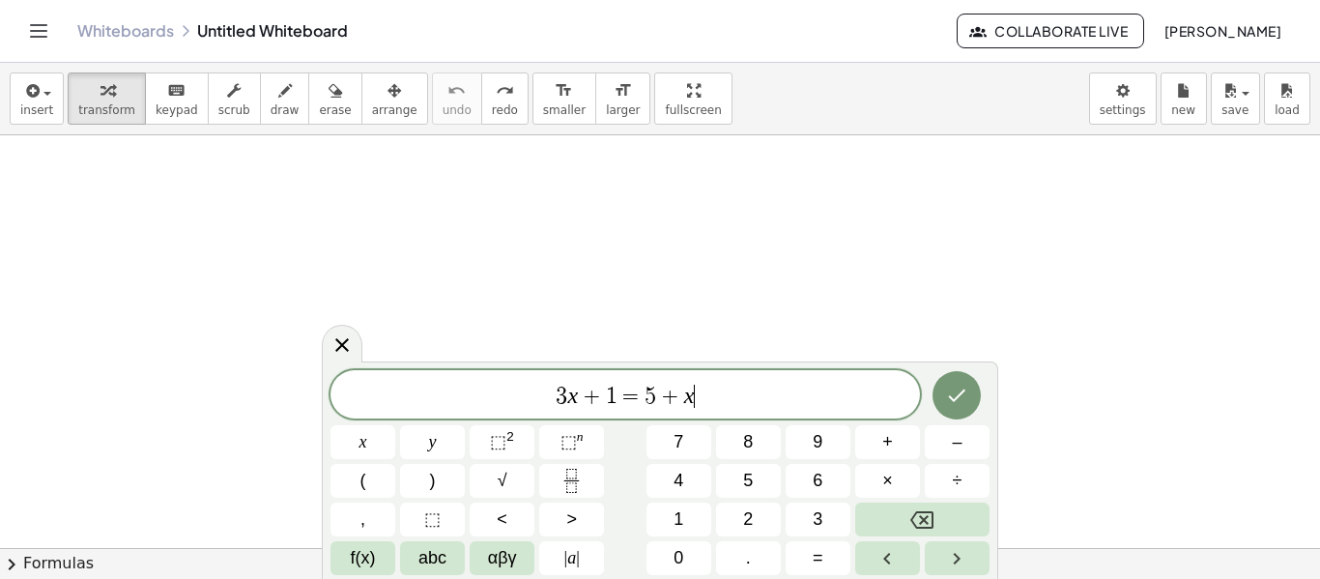
scroll to position [17, 0]
drag, startPoint x: 713, startPoint y: 413, endPoint x: 652, endPoint y: 406, distance: 61.3
click at [652, 406] on div "** 3 x + 1 = 5 + x" at bounding box center [624, 394] width 589 height 48
